Goal: Transaction & Acquisition: Purchase product/service

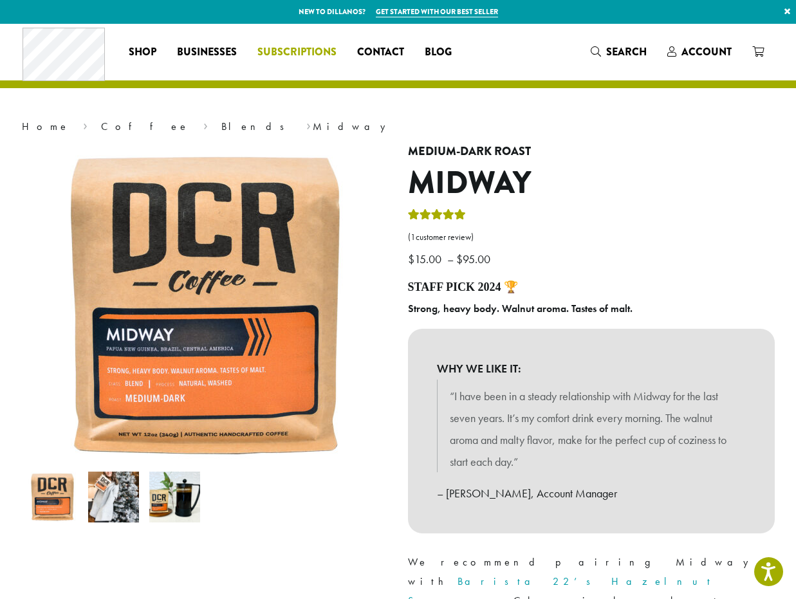
click at [296, 51] on span "Subscriptions" at bounding box center [296, 52] width 79 height 16
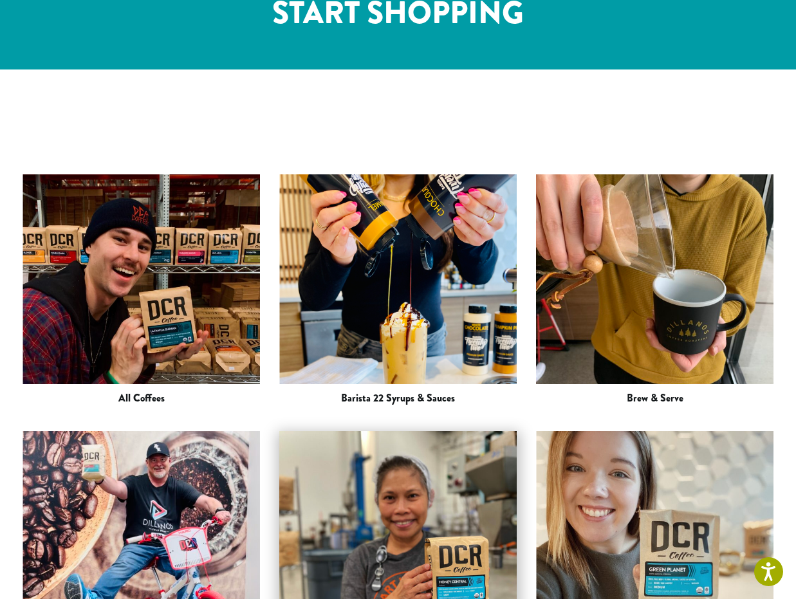
scroll to position [1628, 0]
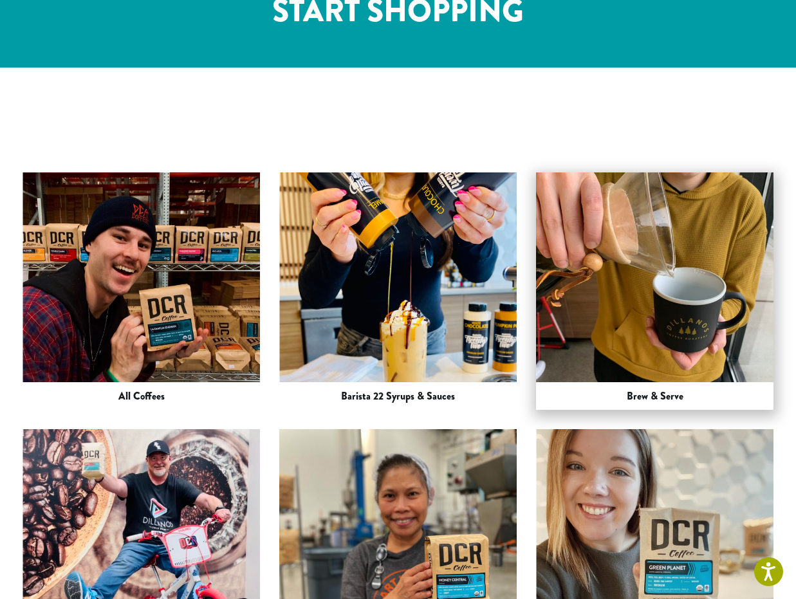
click at [644, 173] on img at bounding box center [655, 292] width 317 height 238
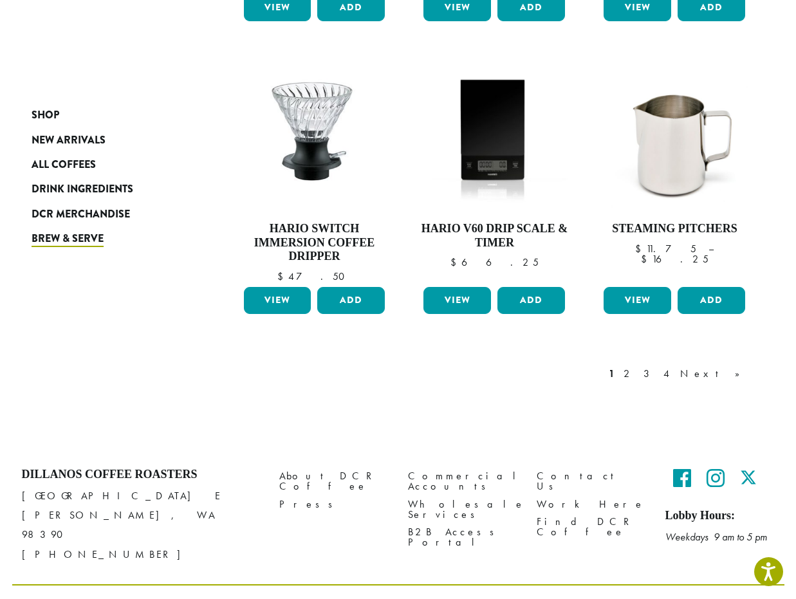
scroll to position [1037, 0]
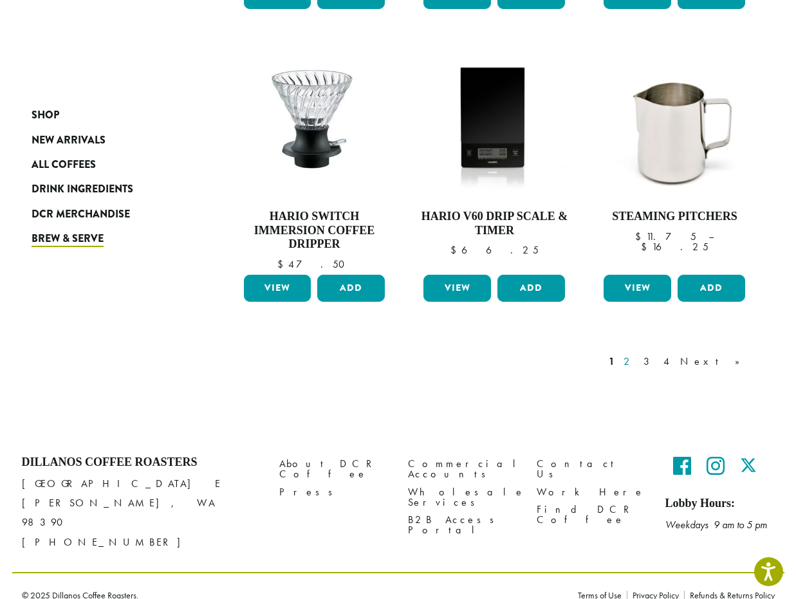
click at [637, 354] on link "2" at bounding box center [629, 361] width 16 height 15
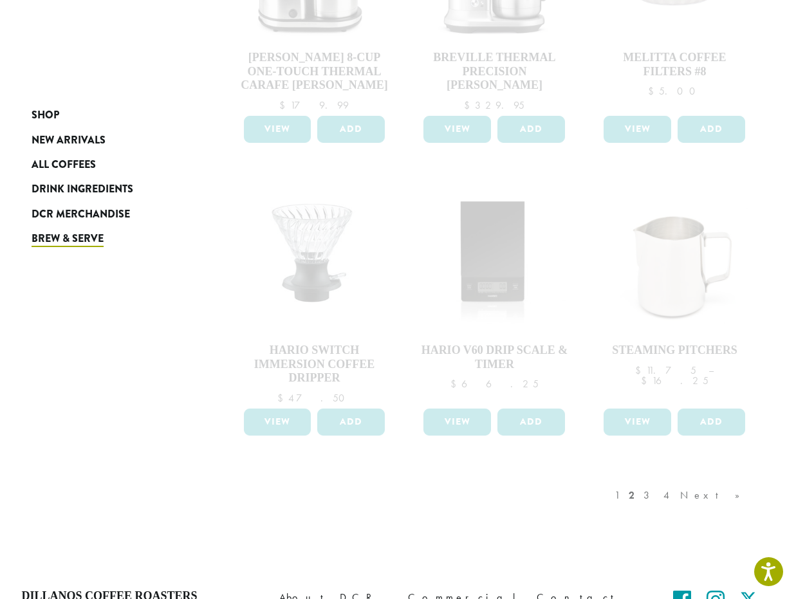
scroll to position [1037, 0]
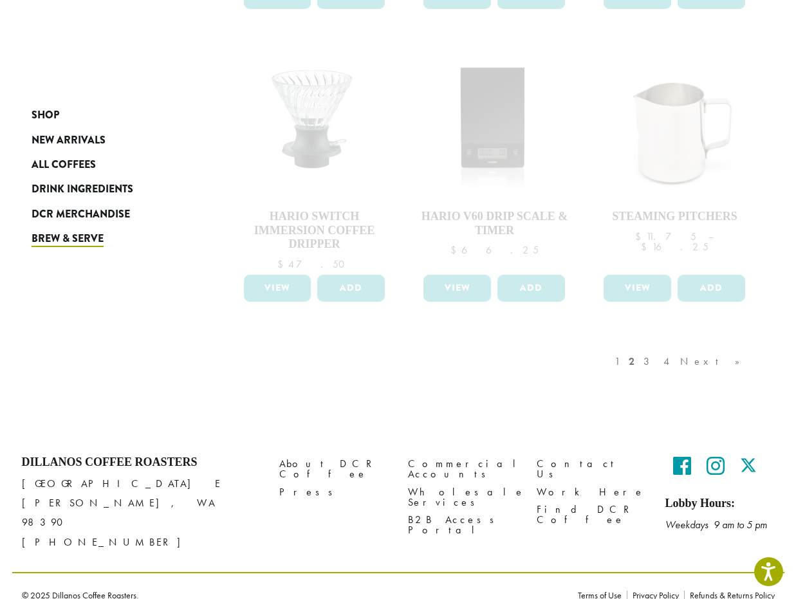
click at [731, 347] on div "1 2 3 4 Next »" at bounding box center [684, 374] width 144 height 61
click at [696, 347] on div "1 2 3 4 Next »" at bounding box center [684, 374] width 144 height 61
click at [679, 347] on div "1 2 3 4 Next »" at bounding box center [684, 375] width 144 height 61
click at [666, 348] on div "1 2 3 4 Next »" at bounding box center [684, 374] width 144 height 61
click at [680, 346] on div "1 2 3 4 Next »" at bounding box center [684, 375] width 144 height 61
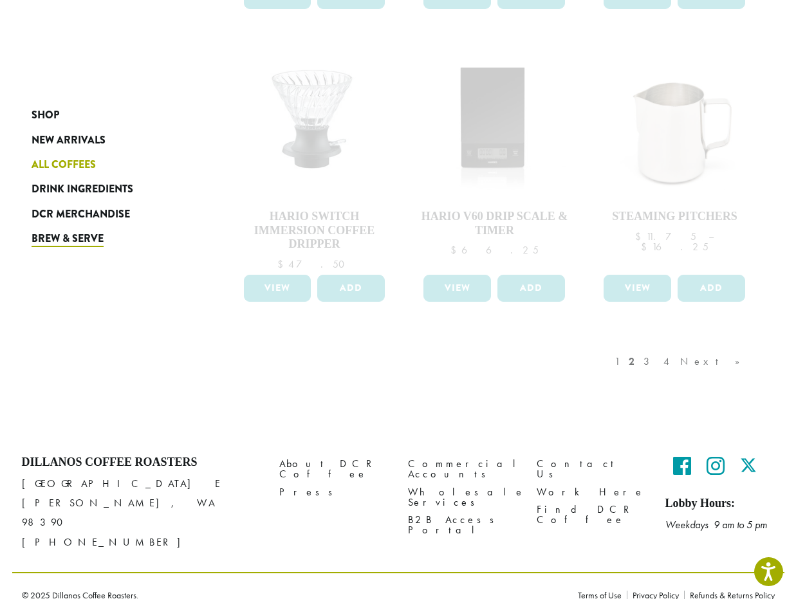
click at [64, 164] on span "All Coffees" at bounding box center [64, 165] width 64 height 16
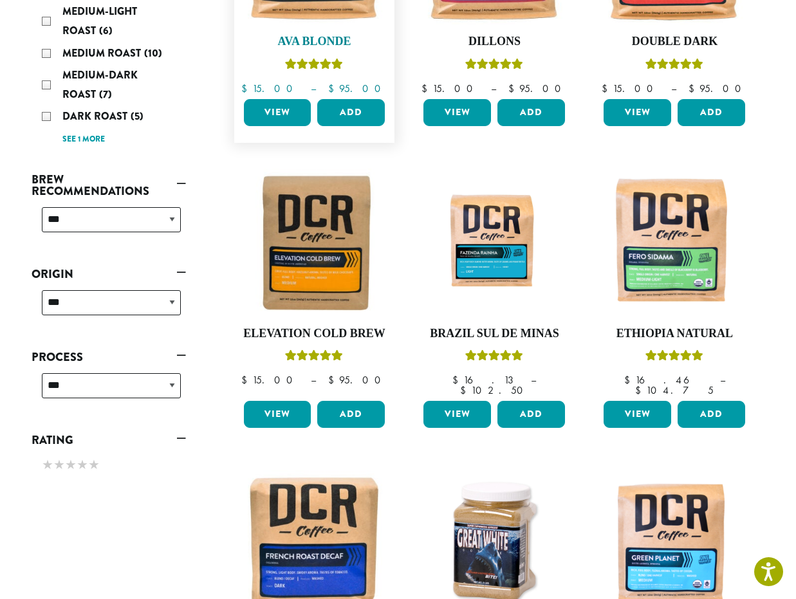
scroll to position [350, 0]
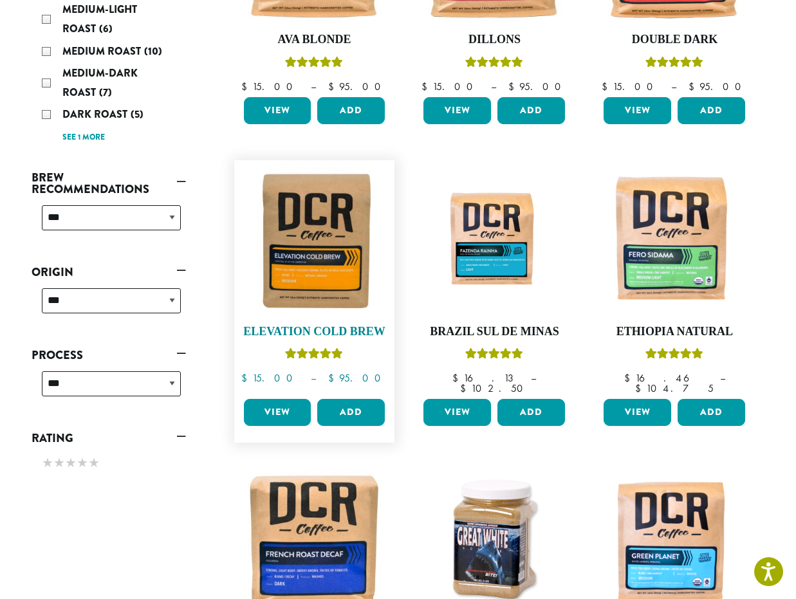
click at [323, 268] on img at bounding box center [314, 241] width 148 height 148
click at [281, 400] on link "View" at bounding box center [278, 412] width 68 height 27
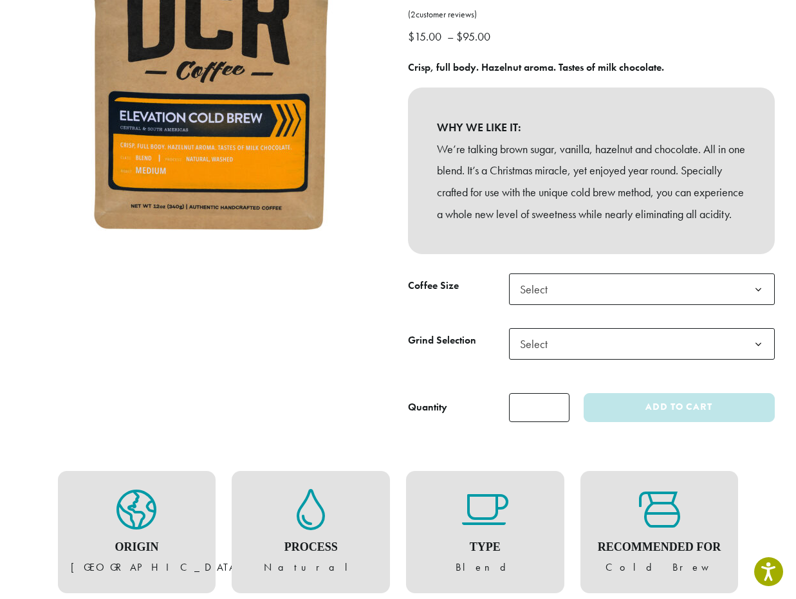
scroll to position [228, 0]
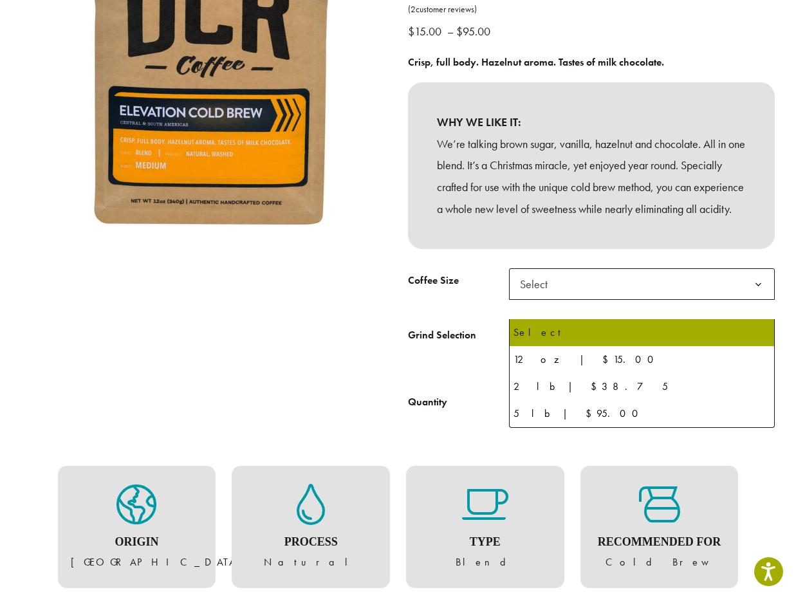
click at [762, 301] on b at bounding box center [759, 285] width 32 height 32
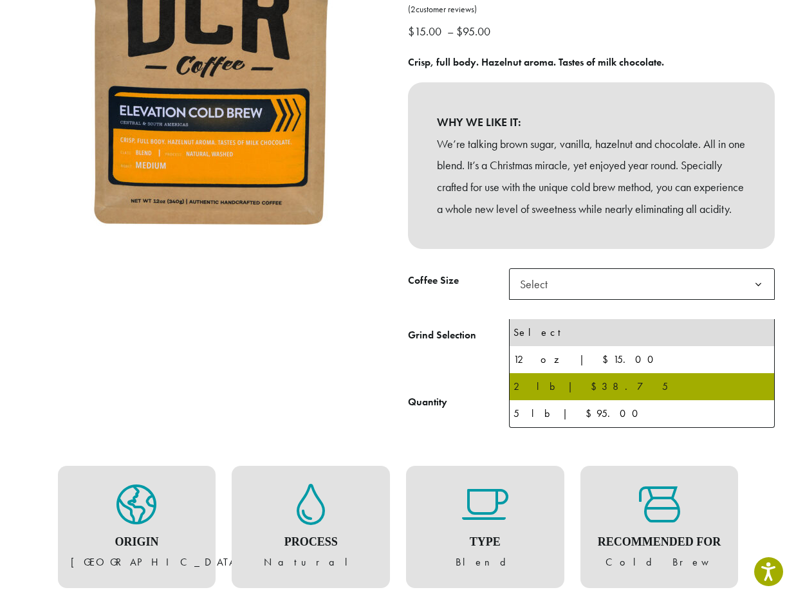
select select "**********"
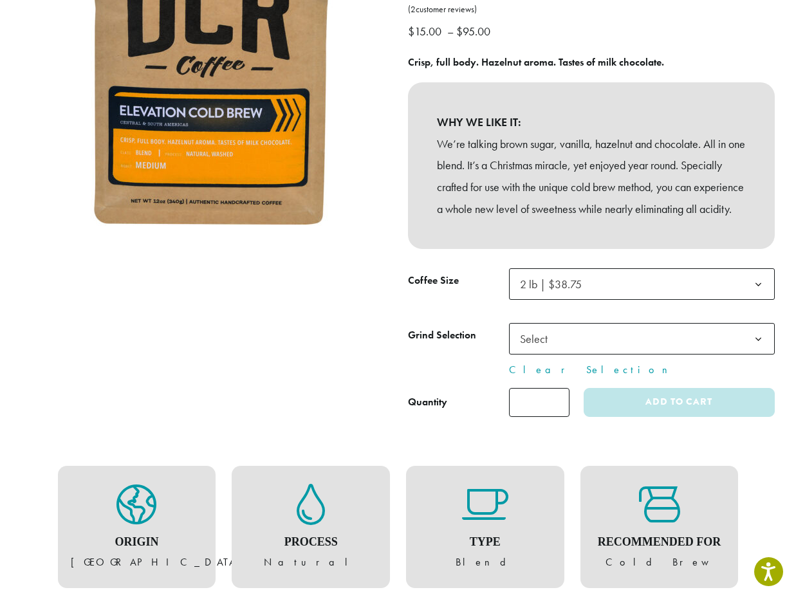
click at [545, 417] on input "*" at bounding box center [539, 402] width 61 height 29
click at [559, 417] on input "*" at bounding box center [539, 402] width 61 height 29
type input "*"
click at [559, 417] on input "*" at bounding box center [539, 402] width 61 height 29
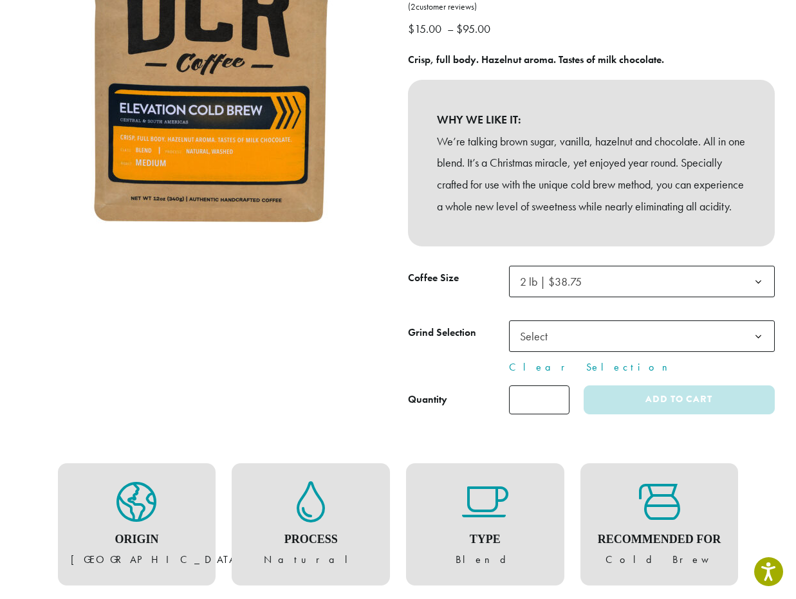
click at [760, 353] on b at bounding box center [759, 337] width 32 height 32
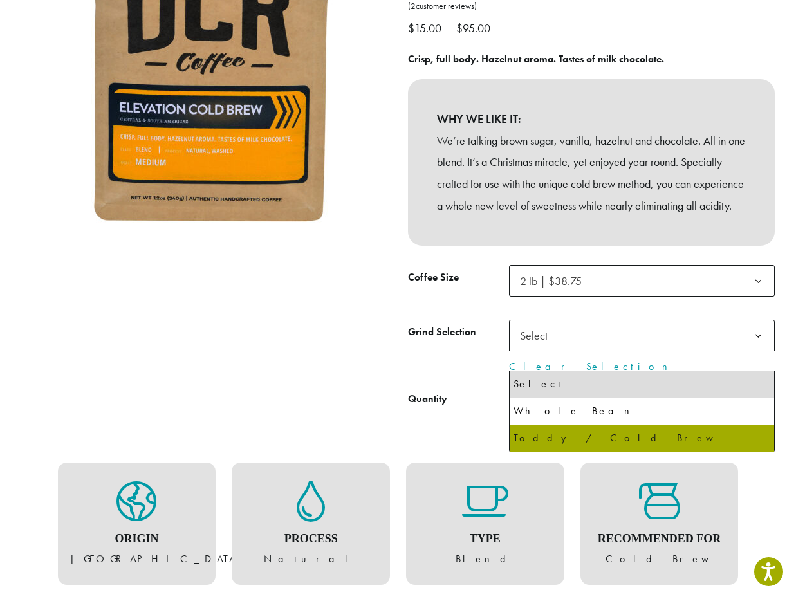
select select "**********"
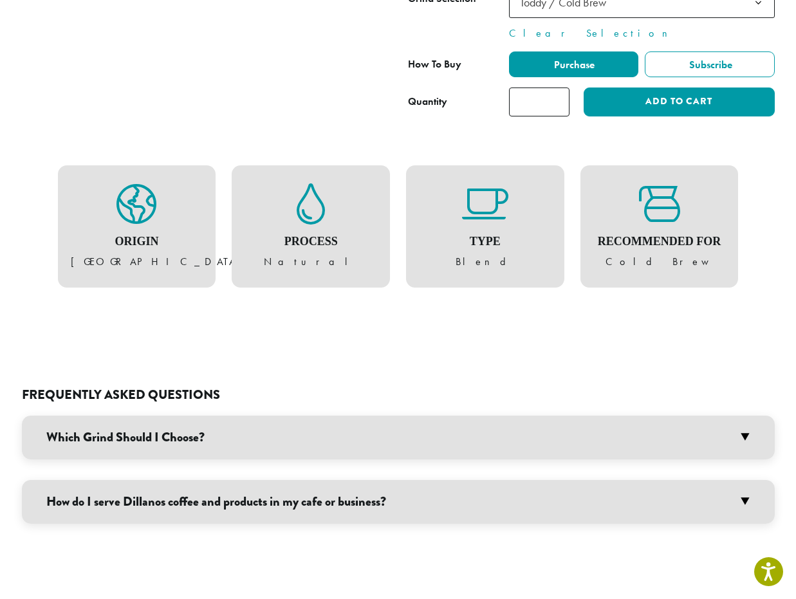
scroll to position [572, 0]
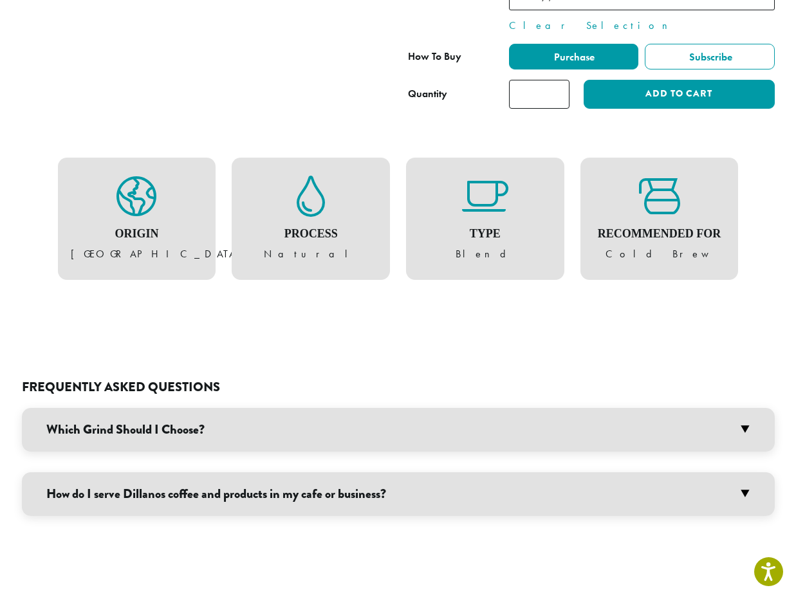
click at [594, 447] on h3 "Which Grind Should I Choose?" at bounding box center [398, 430] width 753 height 44
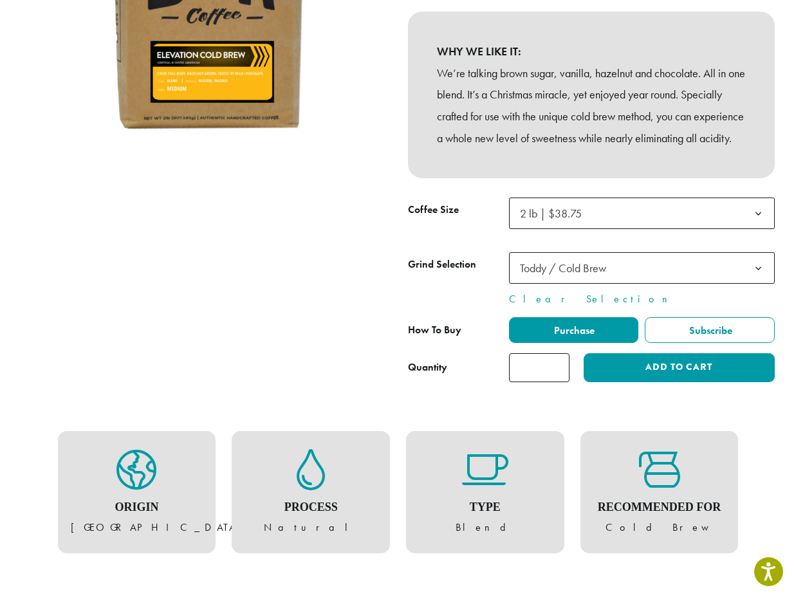
scroll to position [298, 0]
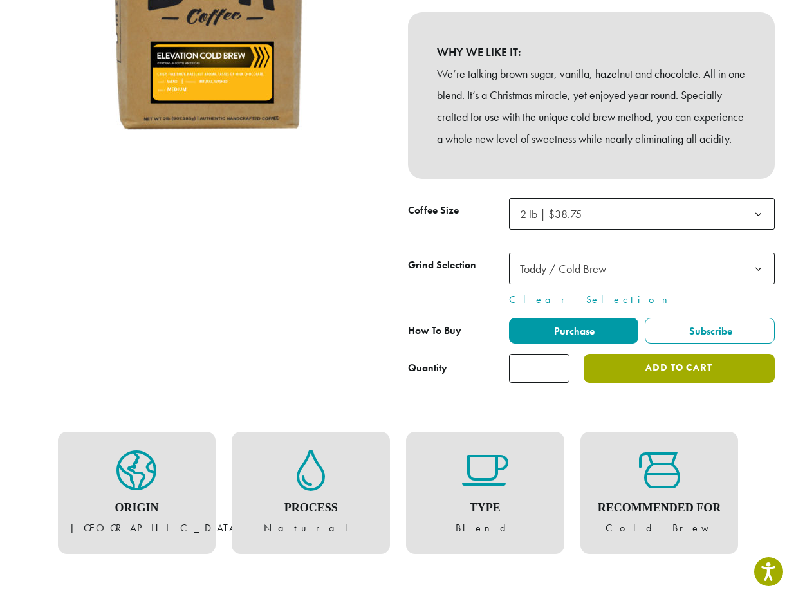
click at [648, 383] on button "Add to cart" at bounding box center [679, 368] width 191 height 29
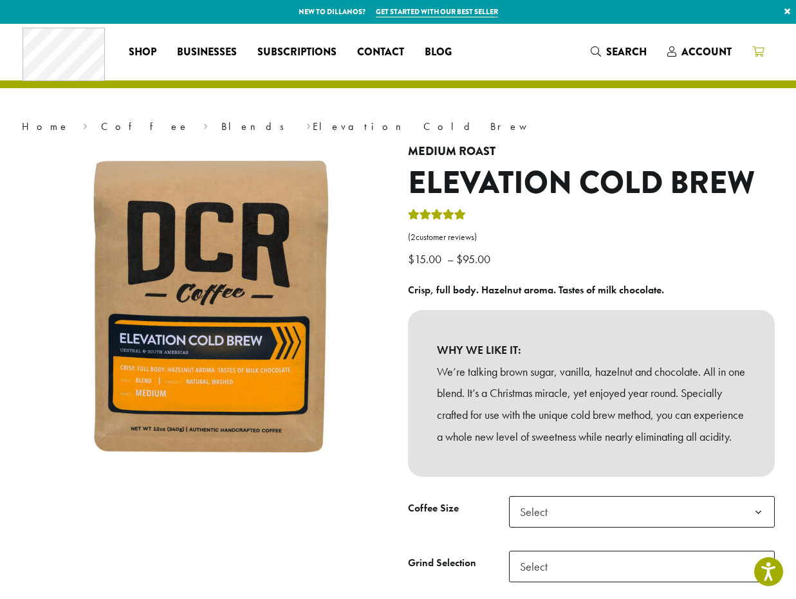
click at [760, 50] on icon at bounding box center [759, 51] width 12 height 10
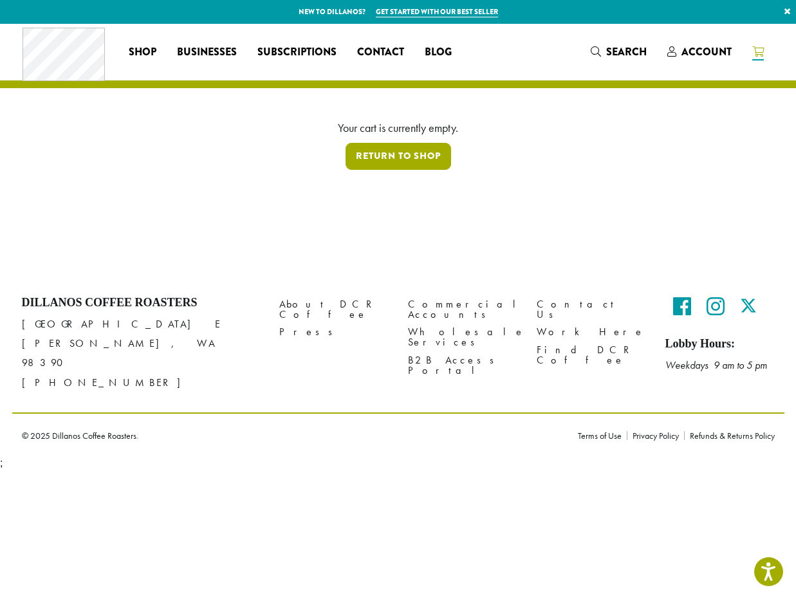
click at [374, 157] on link "Return to shop" at bounding box center [399, 156] width 106 height 27
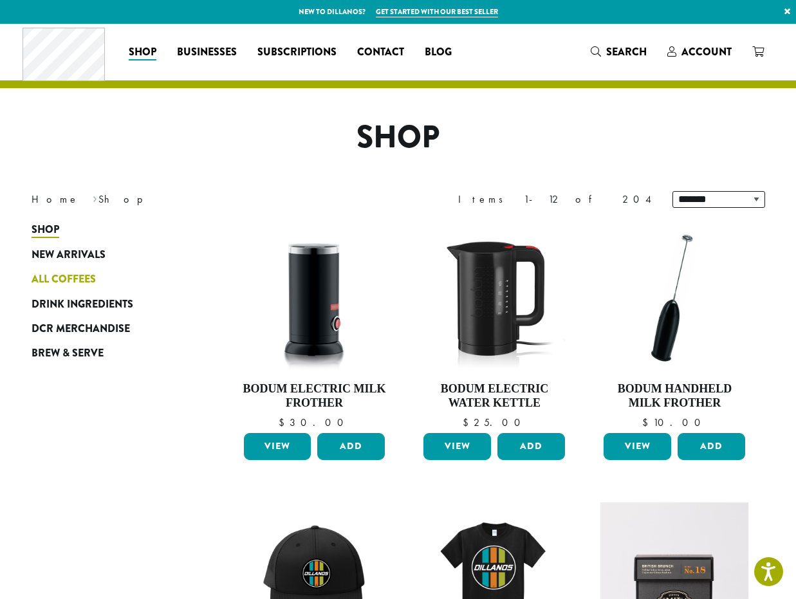
click at [79, 279] on span "All Coffees" at bounding box center [64, 280] width 64 height 16
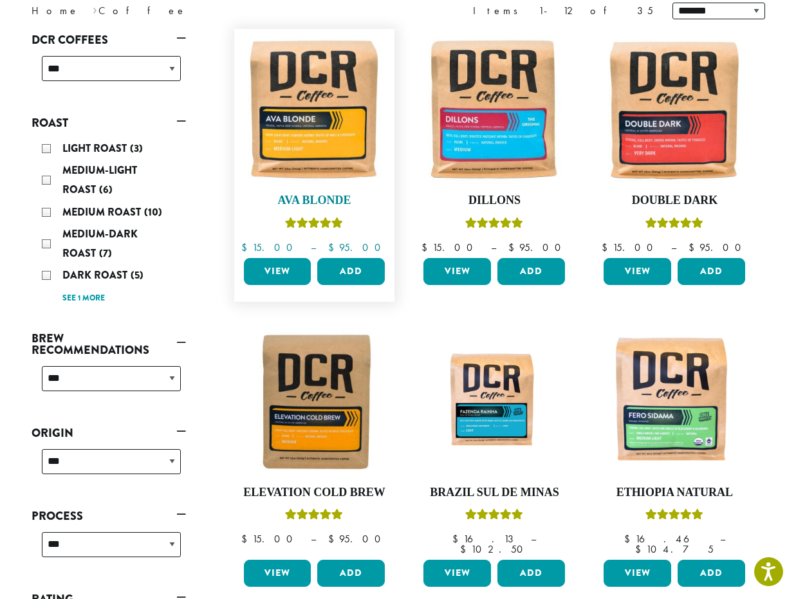
scroll to position [216, 0]
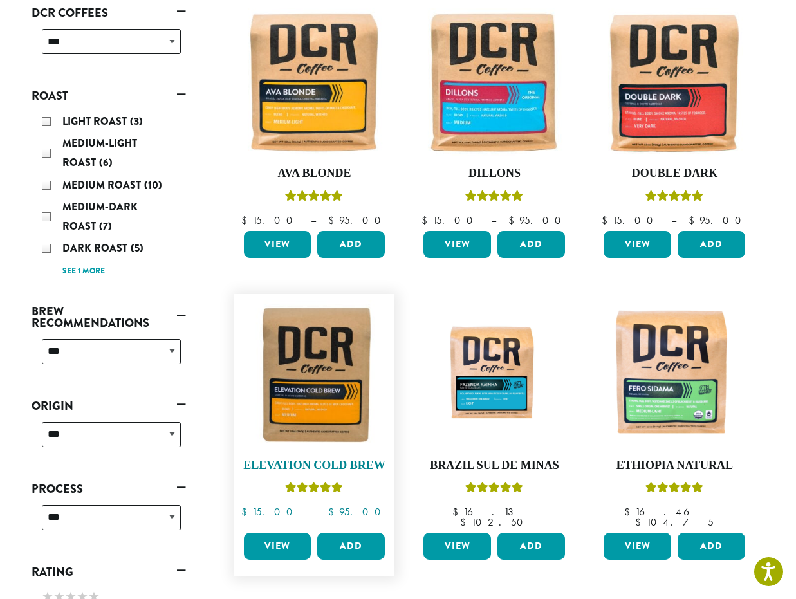
click at [326, 350] on img at bounding box center [314, 375] width 148 height 148
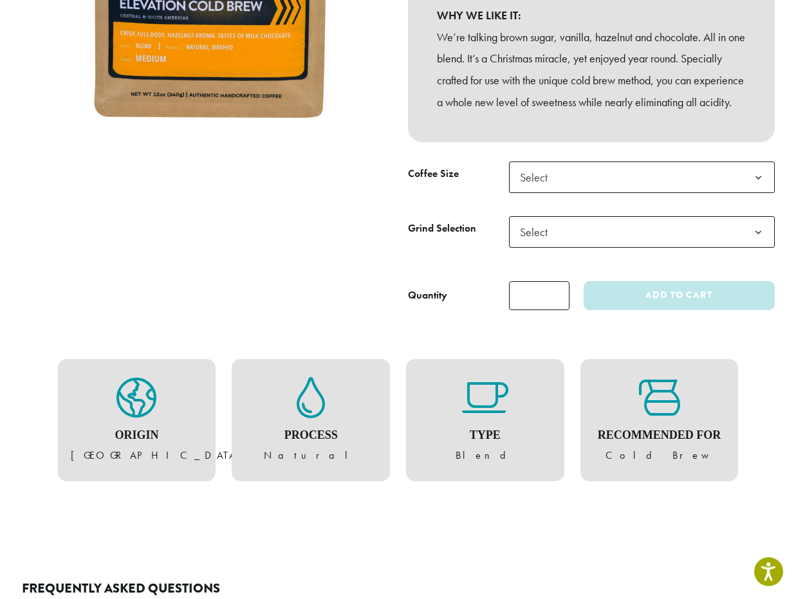
scroll to position [335, 0]
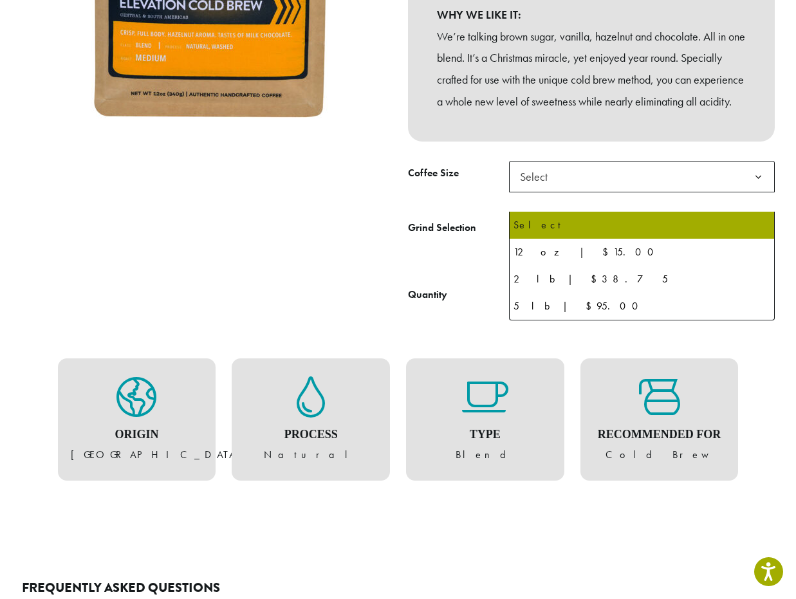
click at [758, 193] on b at bounding box center [759, 178] width 32 height 32
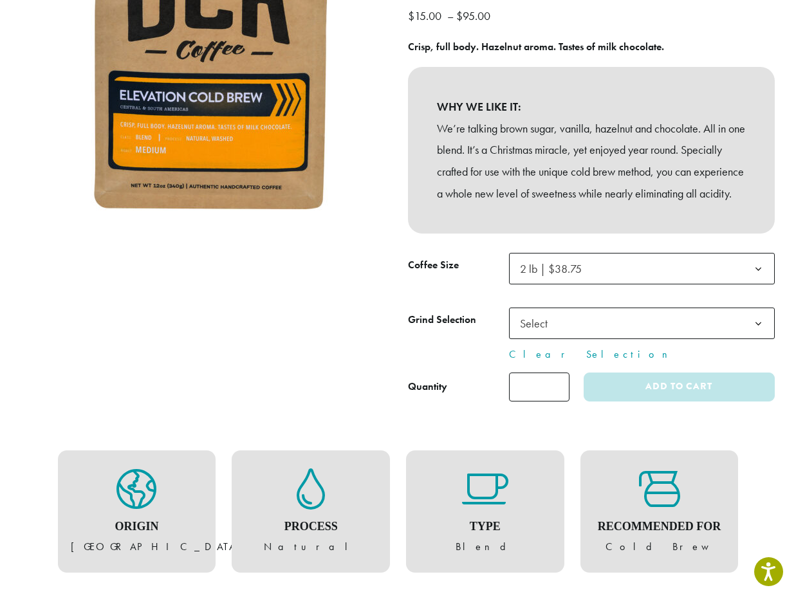
scroll to position [245, 0]
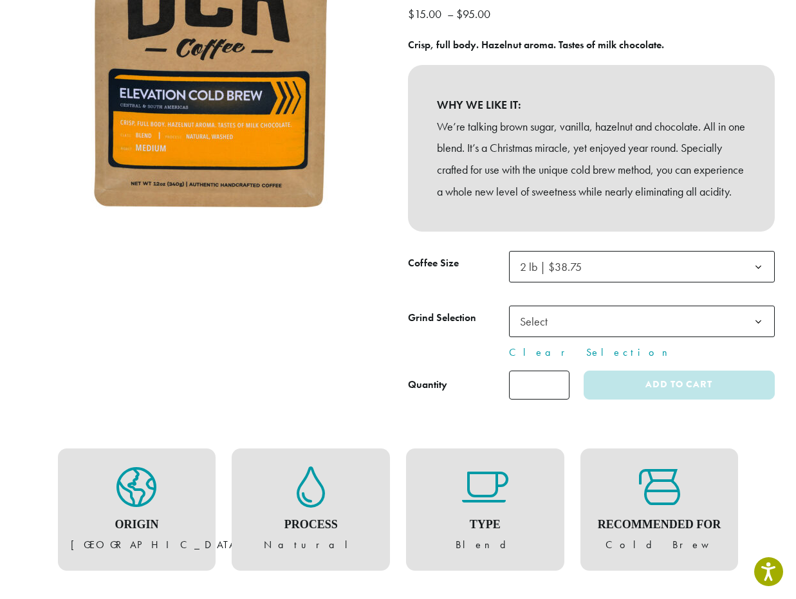
click at [761, 338] on b at bounding box center [759, 322] width 32 height 32
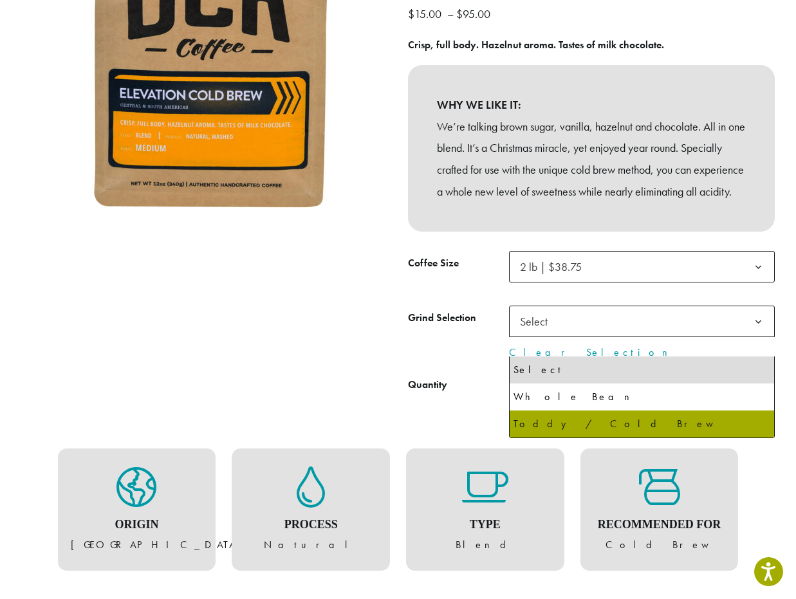
select select "**********"
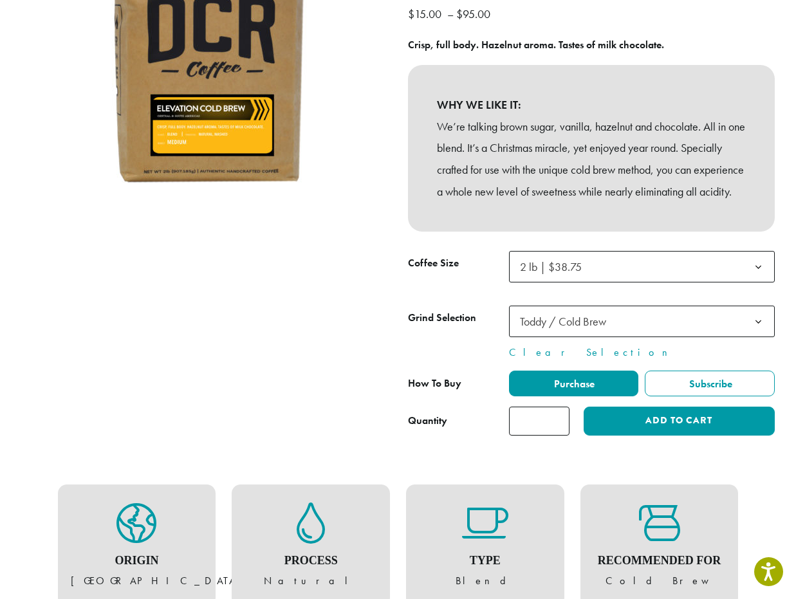
click at [762, 283] on b at bounding box center [759, 268] width 32 height 32
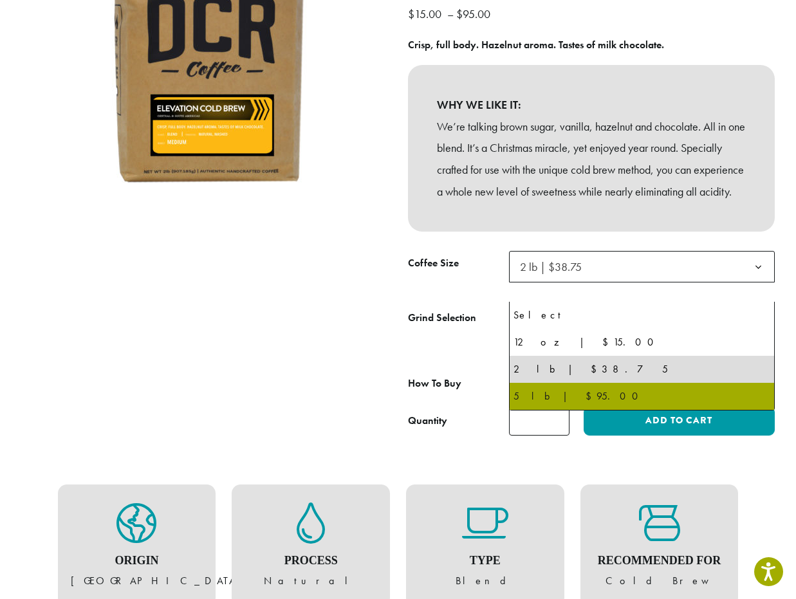
select select "**********"
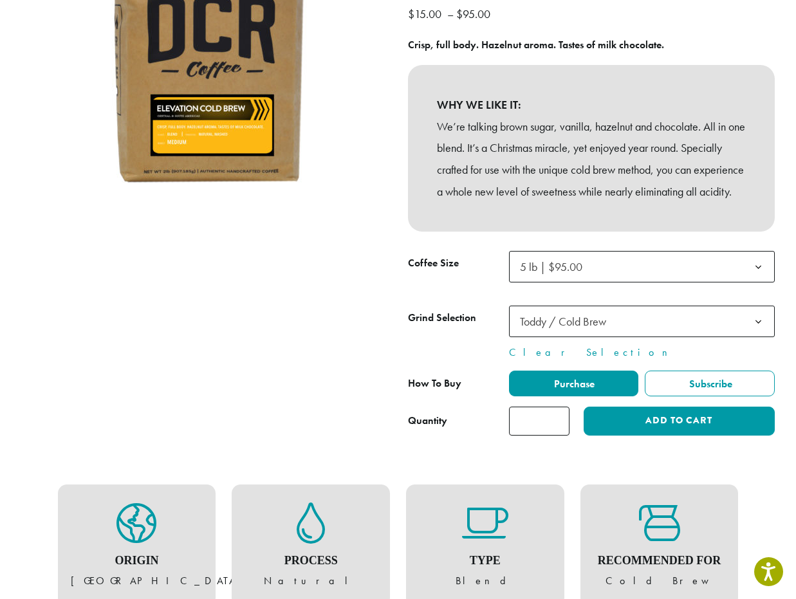
type input "*"
click at [560, 436] on input "*" at bounding box center [539, 421] width 61 height 29
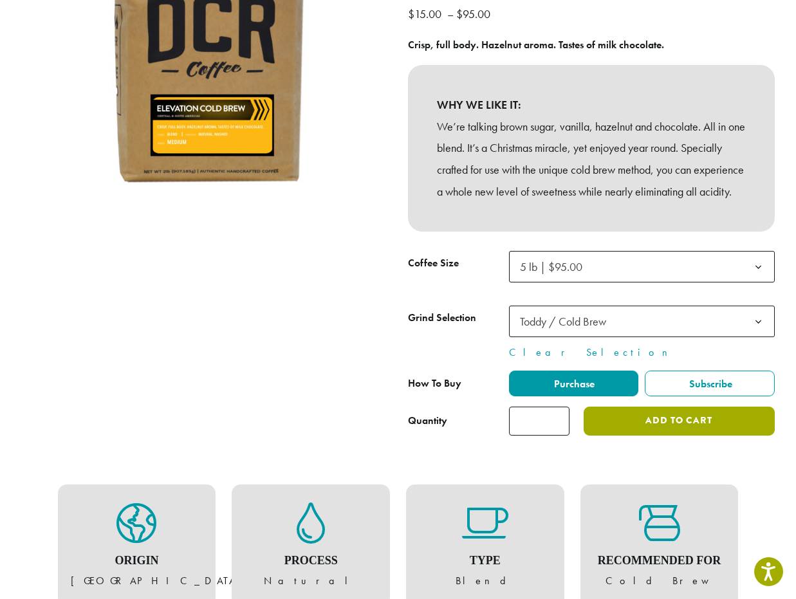
click at [689, 436] on button "Add to cart" at bounding box center [679, 421] width 191 height 29
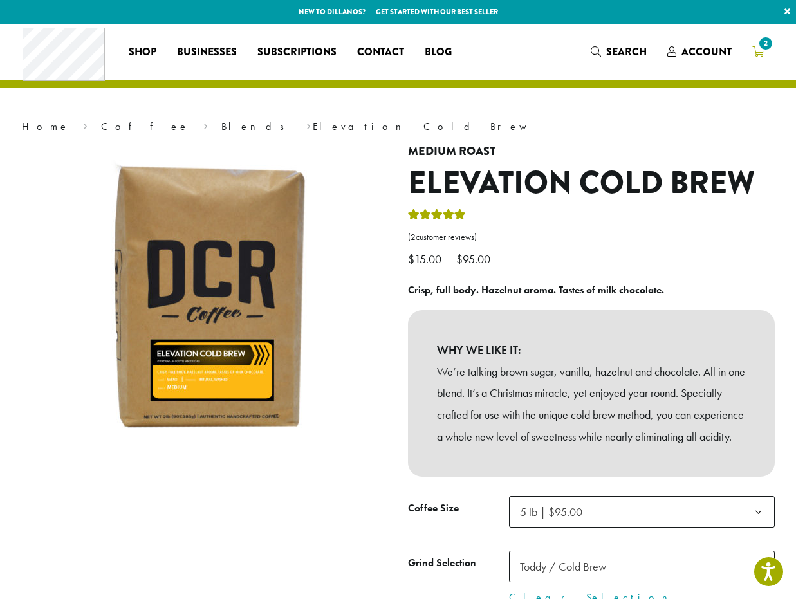
click at [758, 51] on icon "2" at bounding box center [759, 51] width 12 height 10
